Goal: Feedback & Contribution: Leave review/rating

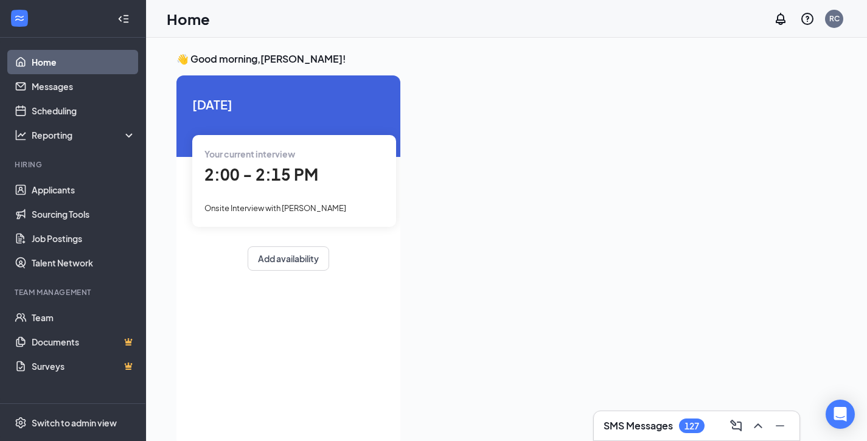
click at [262, 186] on div "2:00 - 2:15 PM" at bounding box center [294, 175] width 180 height 25
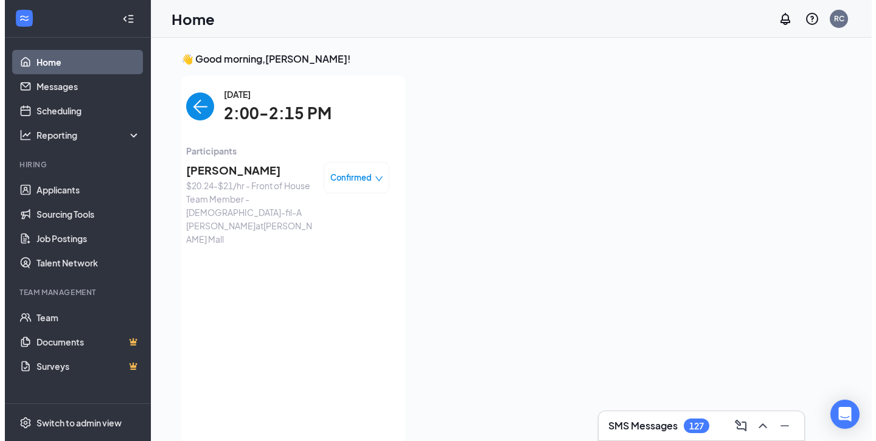
scroll to position [5, 0]
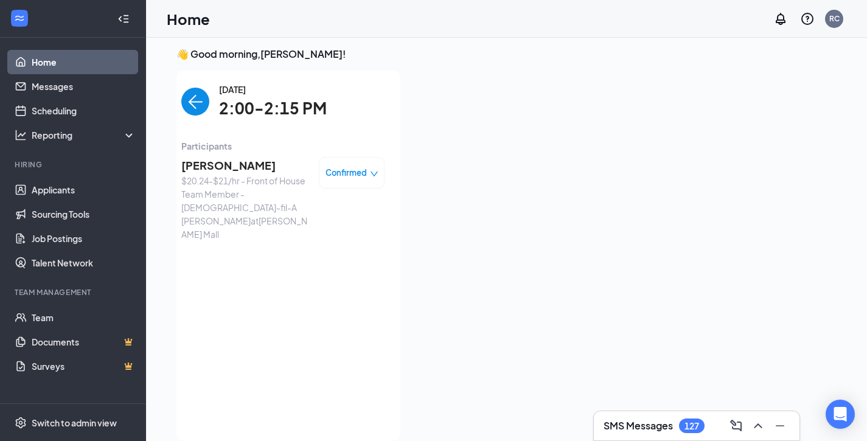
click at [216, 159] on span "[PERSON_NAME]" at bounding box center [245, 165] width 128 height 17
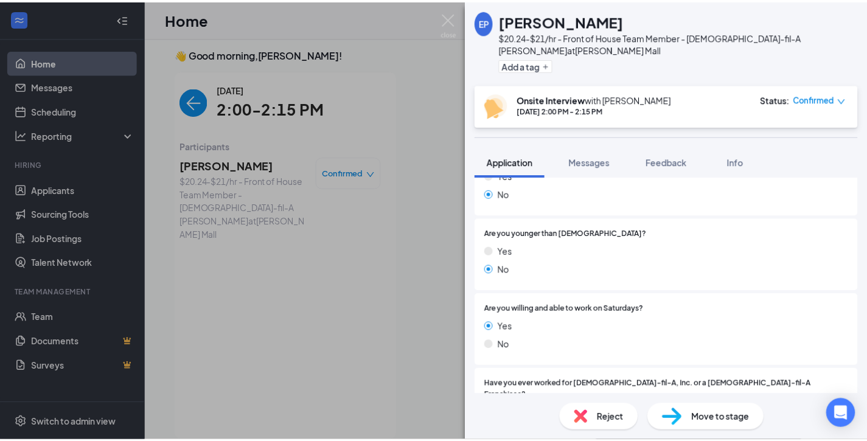
scroll to position [214, 0]
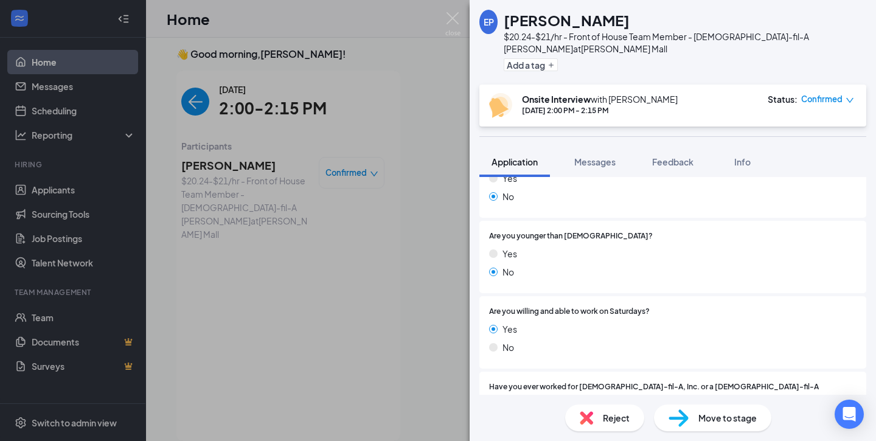
click at [356, 288] on div "EP [PERSON_NAME] $20.24-$21/hr - Front of House Team Member - [DEMOGRAPHIC_DATA…" at bounding box center [438, 220] width 876 height 441
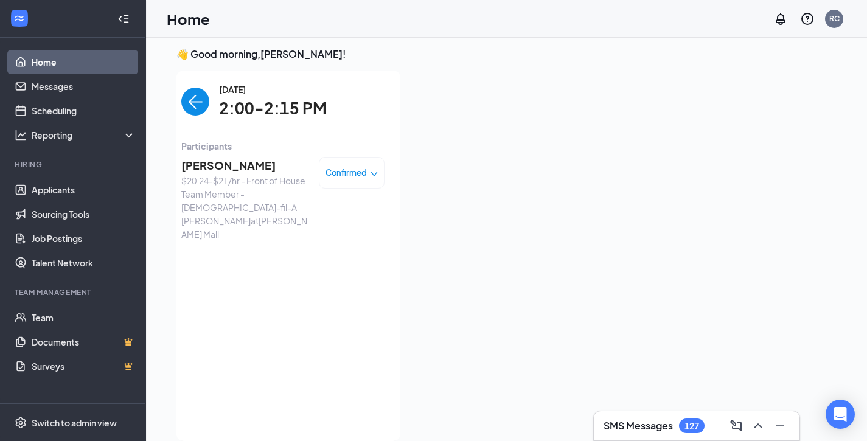
click at [189, 100] on img "back-button" at bounding box center [195, 102] width 28 height 28
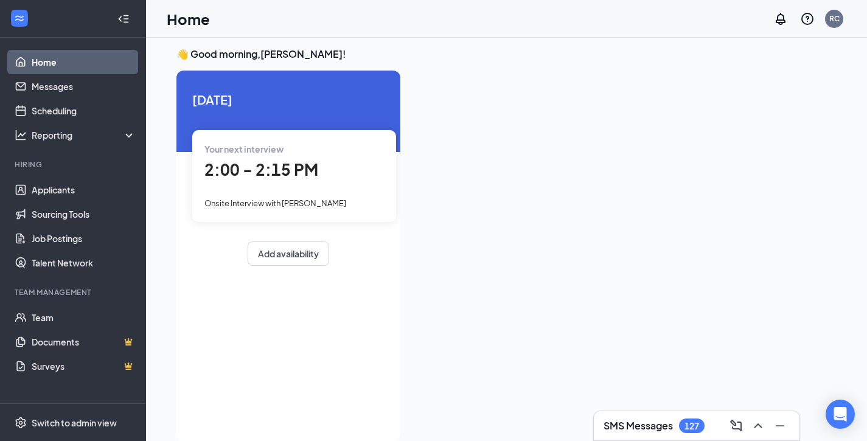
click at [278, 172] on span "2:00 - 2:15 PM" at bounding box center [261, 169] width 114 height 20
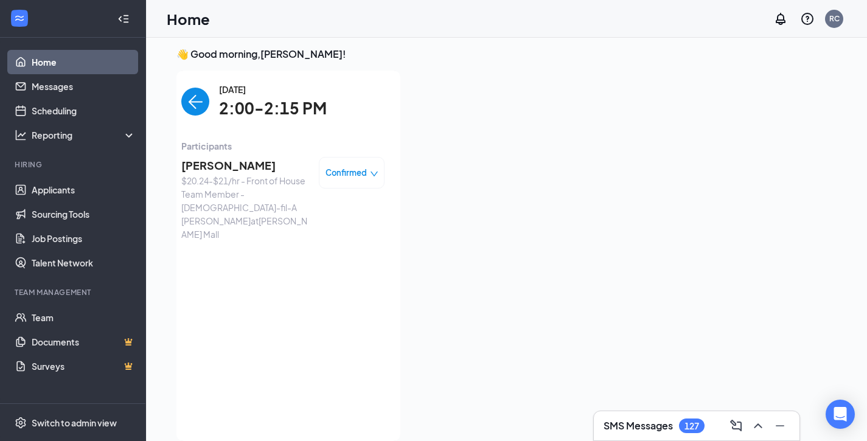
click at [251, 175] on span "$20.24-$21/hr - Front of House Team Member - [DEMOGRAPHIC_DATA]-fil-A [PERSON_N…" at bounding box center [245, 207] width 128 height 67
click at [234, 166] on span "[PERSON_NAME]" at bounding box center [245, 165] width 128 height 17
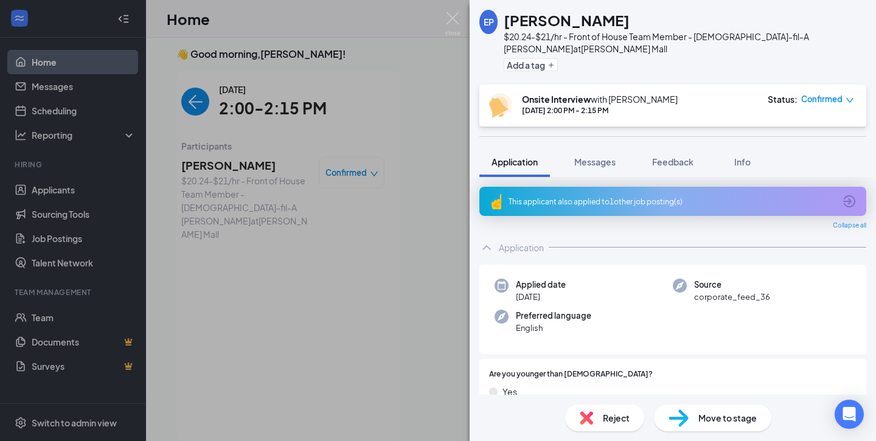
click at [190, 163] on div "EP [PERSON_NAME] $20.24-$21/hr - Front of House Team Member - [DEMOGRAPHIC_DATA…" at bounding box center [438, 220] width 876 height 441
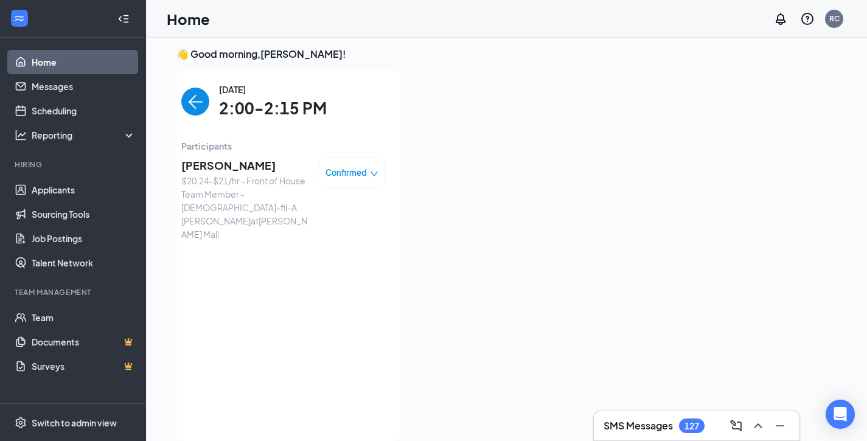
click at [242, 166] on span "[PERSON_NAME]" at bounding box center [245, 165] width 128 height 17
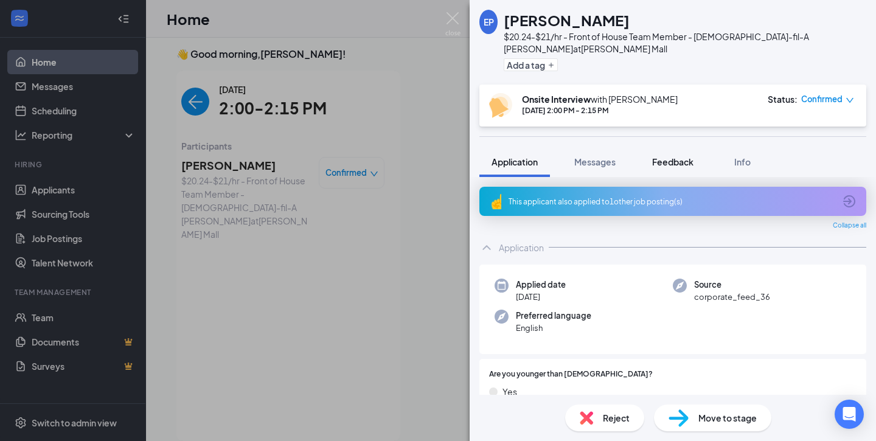
click at [645, 148] on button "Feedback" at bounding box center [673, 162] width 66 height 30
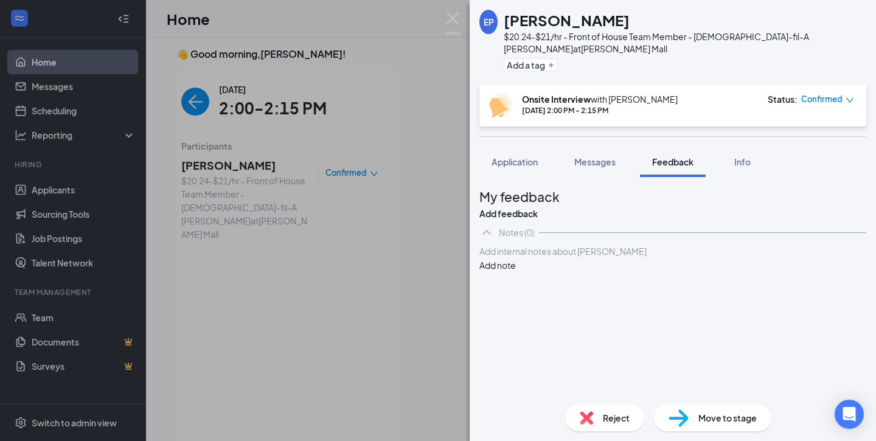
click at [560, 187] on div "My feedback Add feedback" at bounding box center [520, 203] width 80 height 33
click at [560, 213] on div "My feedback Add feedback" at bounding box center [520, 203] width 80 height 33
click at [538, 207] on button "Add feedback" at bounding box center [509, 213] width 58 height 13
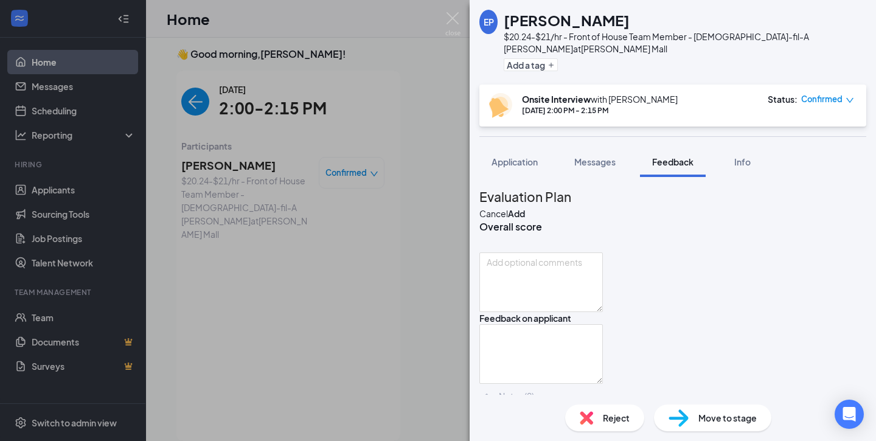
click at [499, 248] on icon "StarBorder" at bounding box center [499, 248] width 0 height 0
click at [559, 303] on textarea at bounding box center [542, 283] width 124 height 60
type textarea "H"
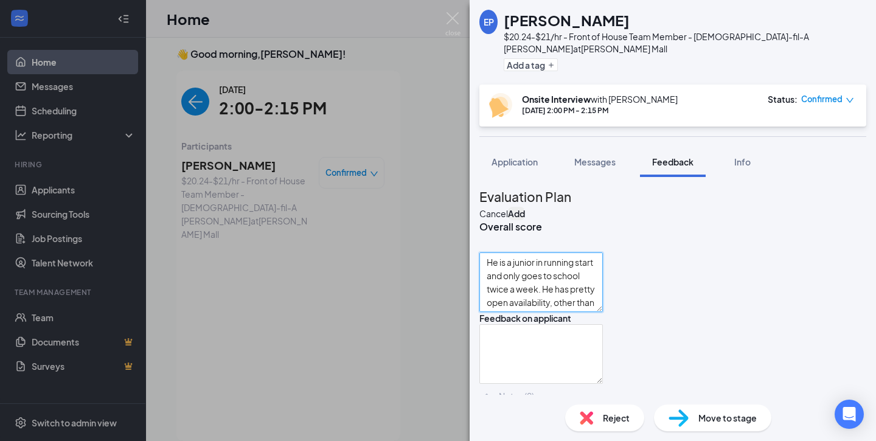
type textarea "He is a junior in running start and only goes to school twice a week. He has pr…"
click at [525, 207] on button "Add" at bounding box center [516, 213] width 17 height 13
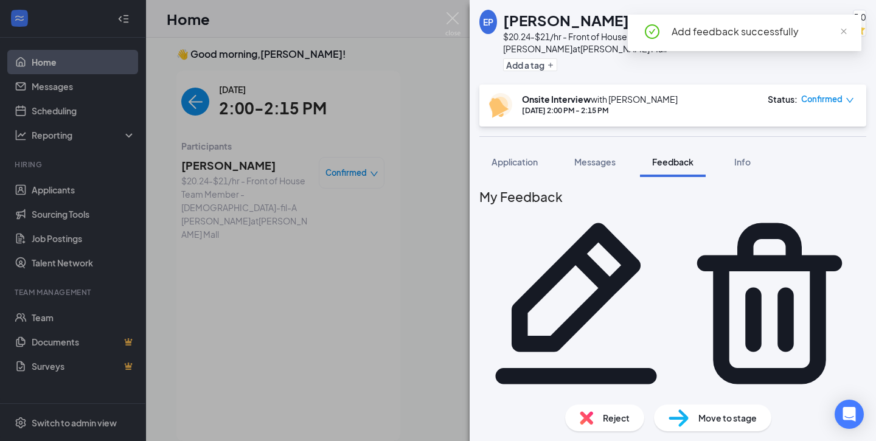
click at [805, 209] on div "My Feedback" at bounding box center [673, 294] width 387 height 214
click at [673, 207] on icon "Pencil" at bounding box center [577, 304] width 194 height 194
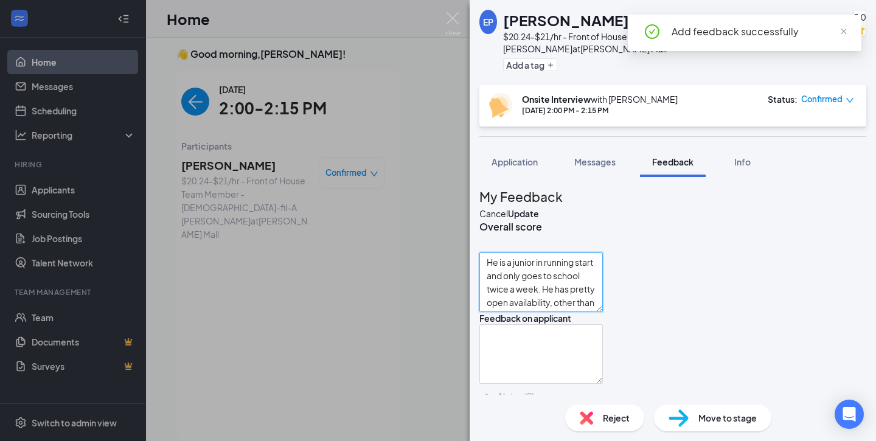
click at [603, 312] on textarea "He is a junior in running start and only goes to school twice a week. He has pr…" at bounding box center [542, 283] width 124 height 60
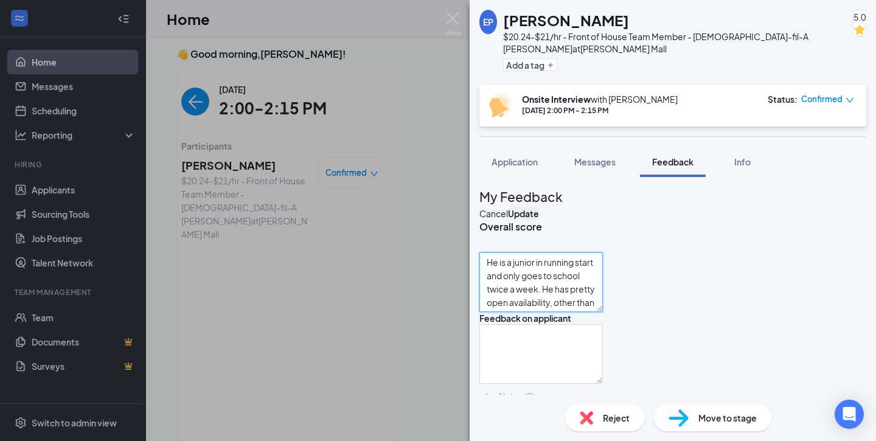
type textarea "He is a junior in running start and only goes to school twice a week. He has pr…"
click at [539, 207] on button "Update" at bounding box center [523, 213] width 31 height 13
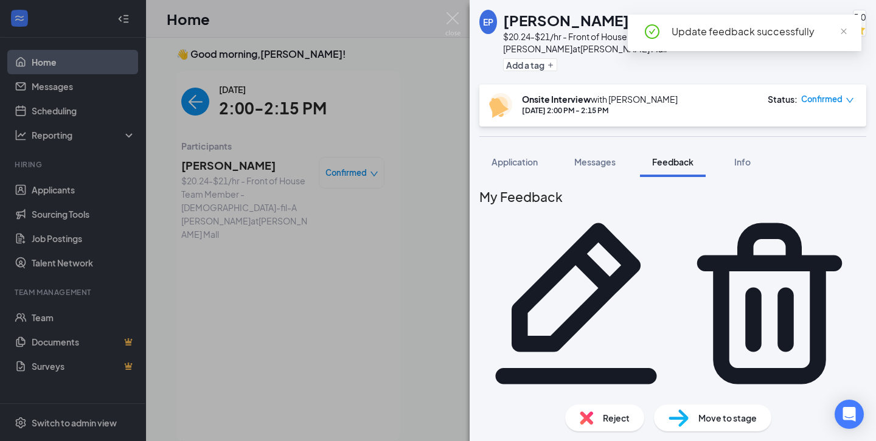
click at [242, 280] on div "EP [PERSON_NAME] $20.24-$21/hr - Front of House Team Member - [DEMOGRAPHIC_DATA…" at bounding box center [438, 220] width 876 height 441
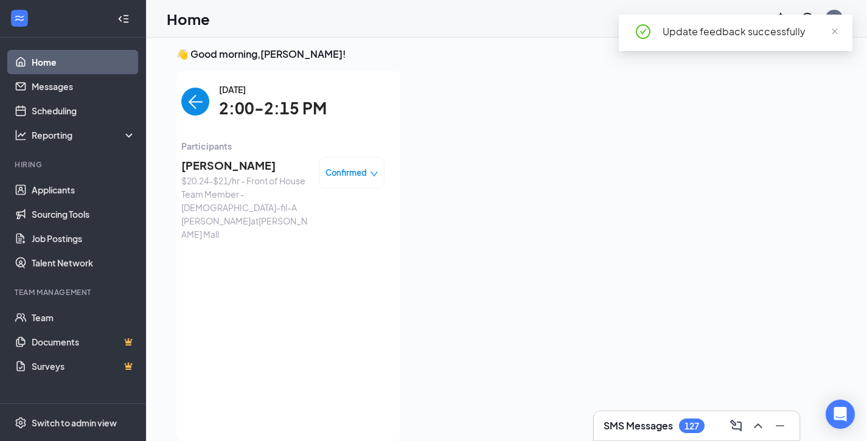
click at [207, 105] on img "back-button" at bounding box center [195, 102] width 28 height 28
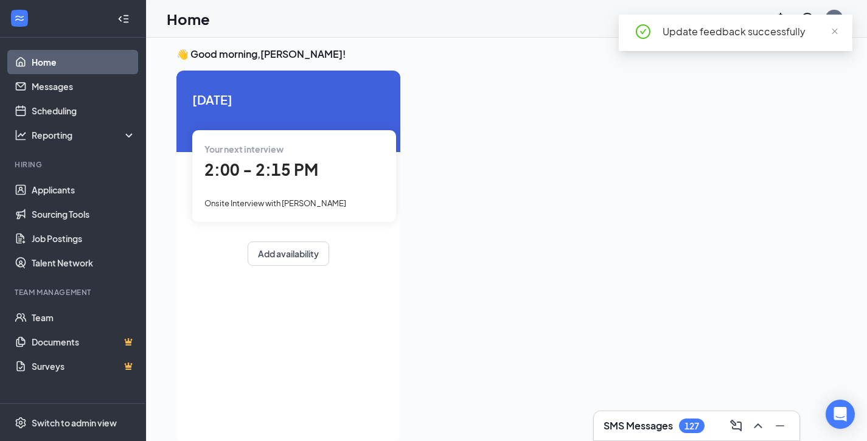
click at [216, 138] on div "Your next interview 2:00 - 2:15 PM Onsite Interview with [PERSON_NAME]" at bounding box center [294, 175] width 204 height 91
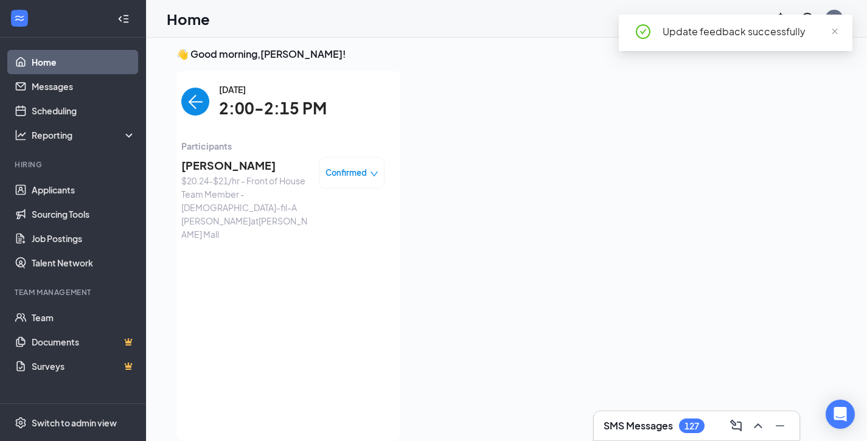
click at [195, 109] on img "back-button" at bounding box center [195, 102] width 28 height 28
